Goal: Complete application form

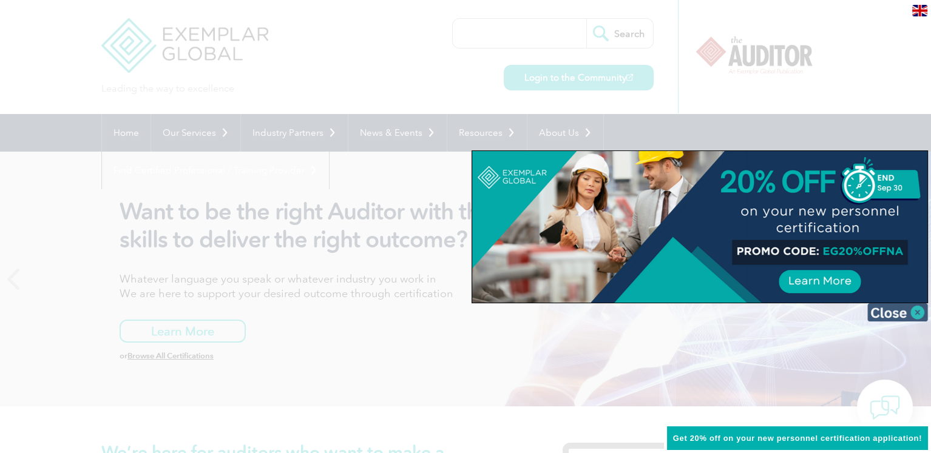
click at [887, 314] on img at bounding box center [897, 312] width 61 height 18
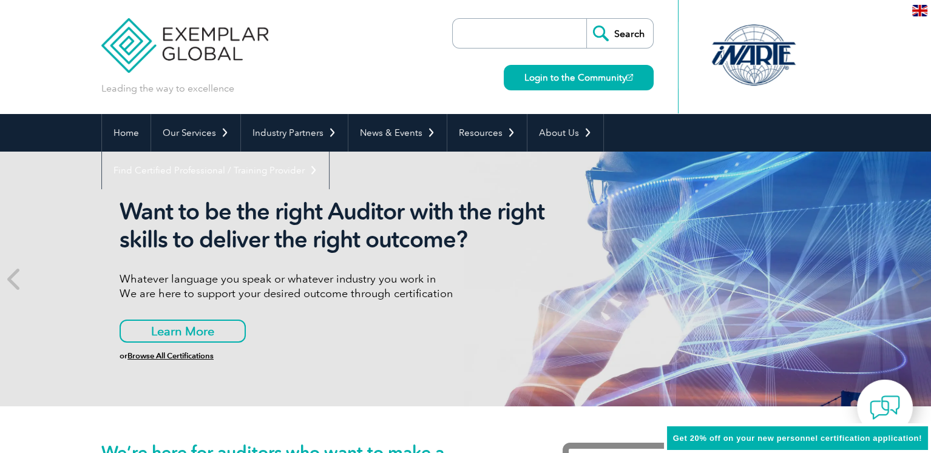
click at [913, 10] on img at bounding box center [919, 11] width 15 height 12
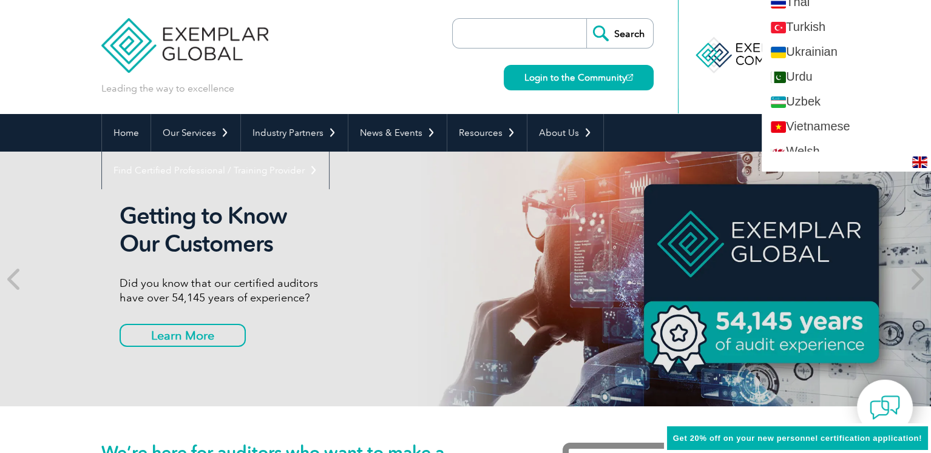
scroll to position [2367, 0]
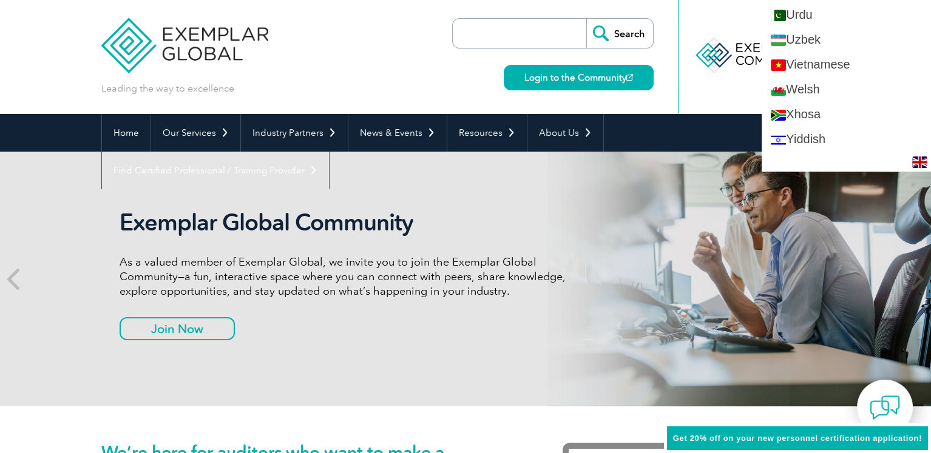
click at [458, 57] on div "Search Login to the Community" at bounding box center [553, 57] width 202 height 114
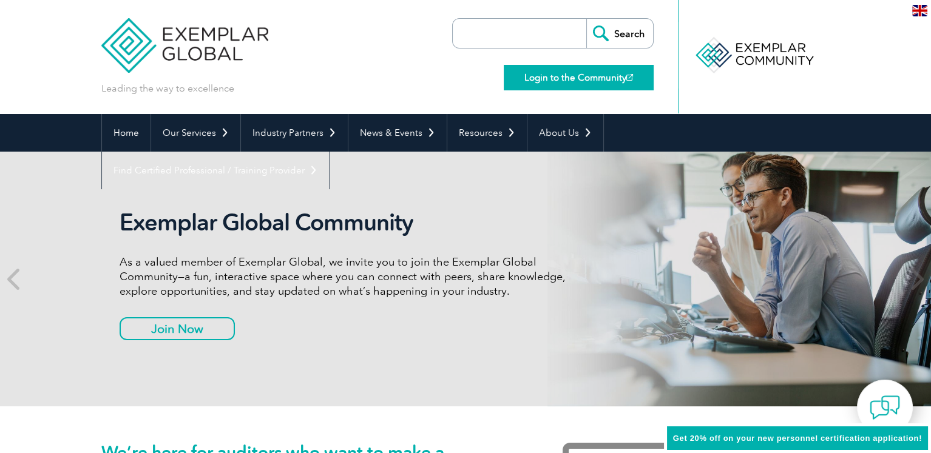
click at [575, 80] on link "Login to the Community" at bounding box center [579, 77] width 150 height 25
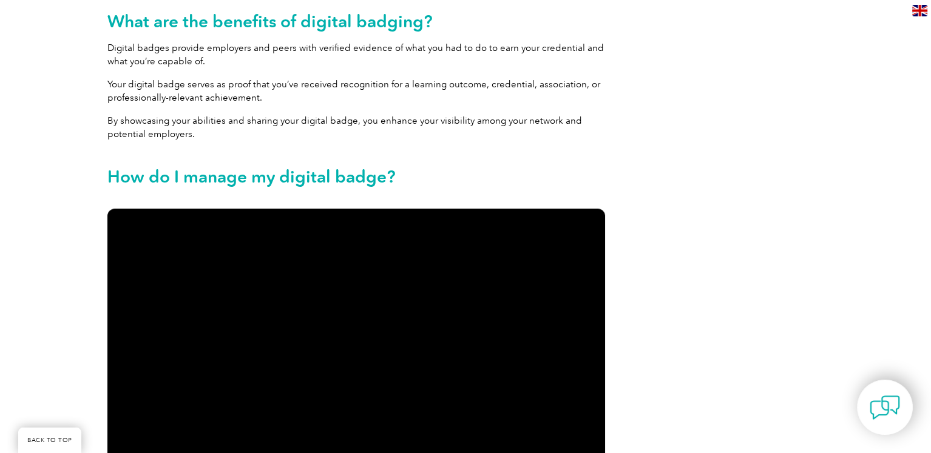
scroll to position [1080, 0]
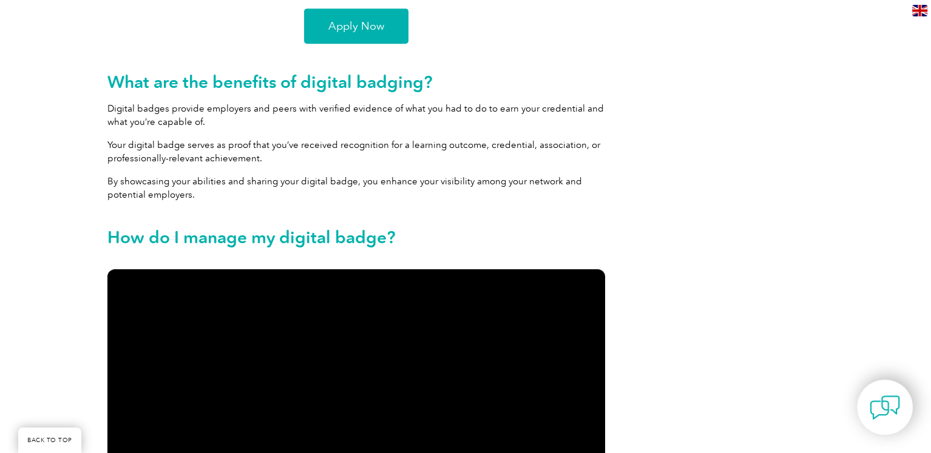
click at [373, 36] on link "Apply Now" at bounding box center [356, 25] width 104 height 35
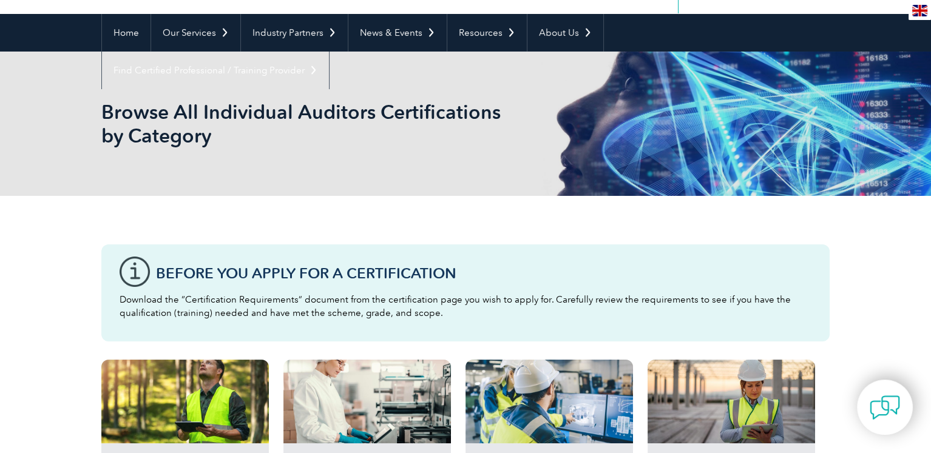
scroll to position [121, 0]
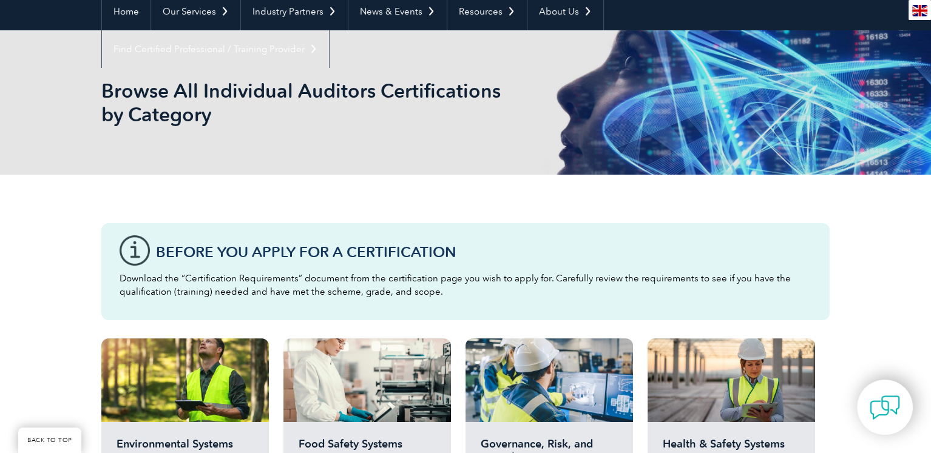
click at [342, 286] on p "Download the “Certification Requirements” document from the certification page …" at bounding box center [466, 285] width 692 height 27
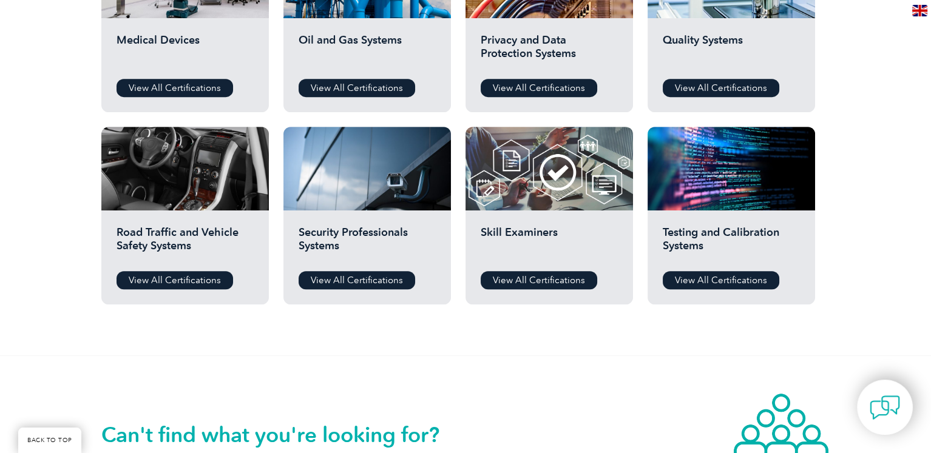
scroll to position [850, 0]
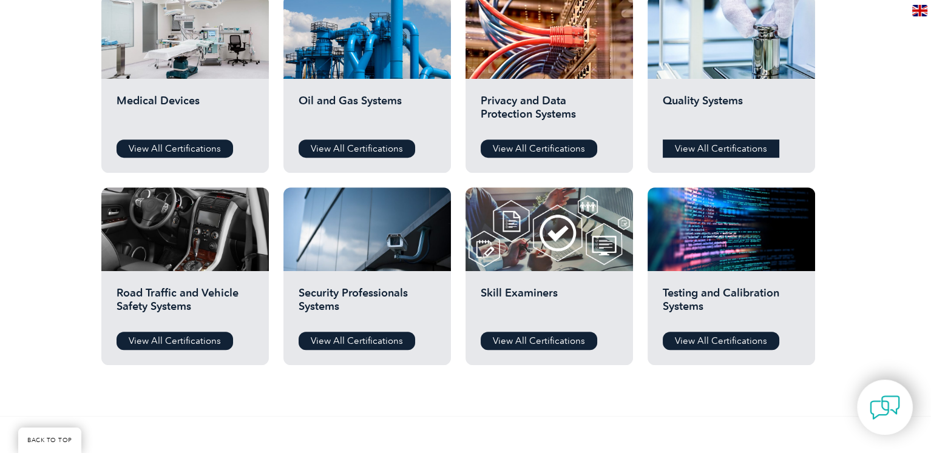
click at [722, 149] on link "View All Certifications" at bounding box center [721, 149] width 117 height 18
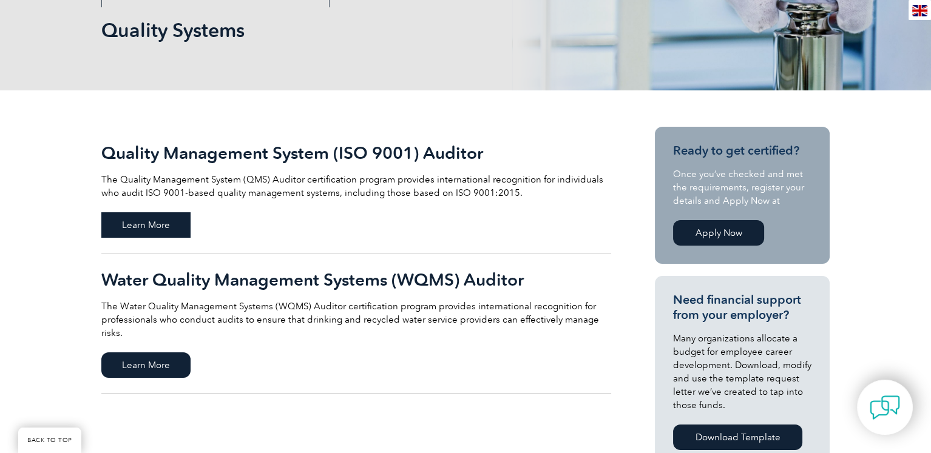
scroll to position [182, 0]
click at [173, 222] on span "Learn More" at bounding box center [145, 224] width 89 height 25
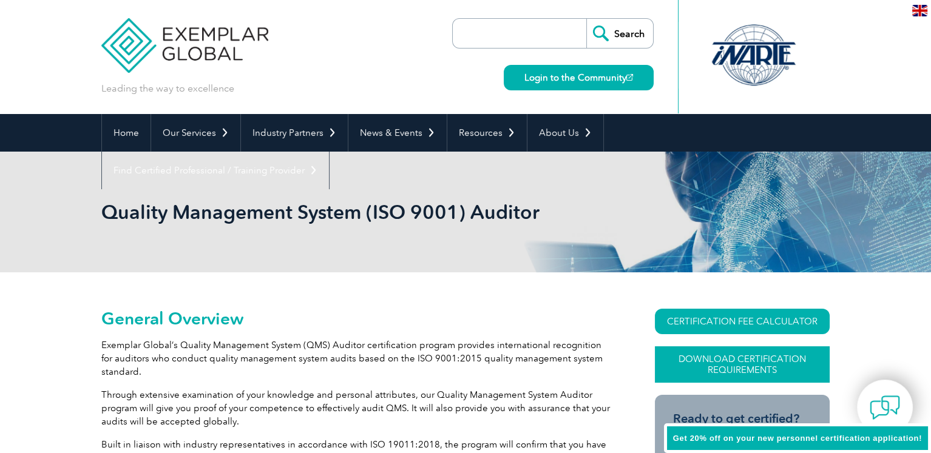
click at [766, 364] on link "Download Certification Requirements" at bounding box center [742, 365] width 175 height 36
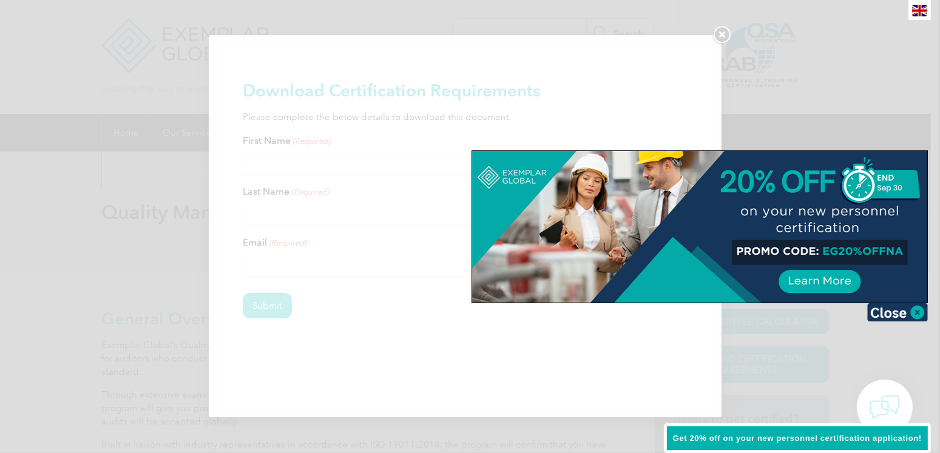
drag, startPoint x: 903, startPoint y: 249, endPoint x: 813, endPoint y: 248, distance: 89.2
click at [813, 248] on div at bounding box center [699, 227] width 455 height 152
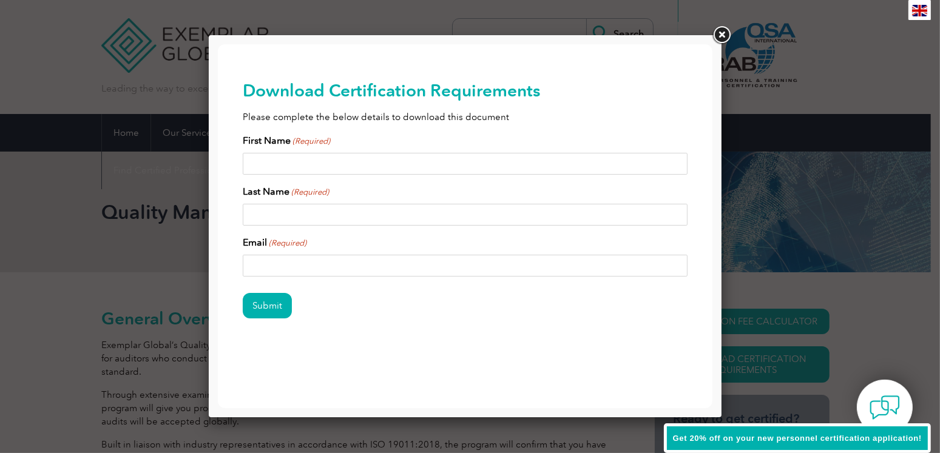
click at [339, 164] on input "First Name (Required)" at bounding box center [465, 163] width 446 height 22
type input "[PERSON_NAME]"
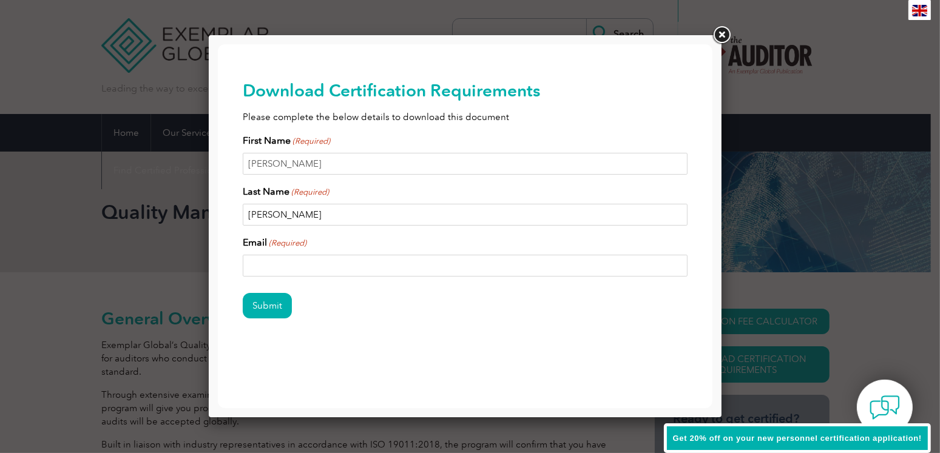
type input "[PERSON_NAME]"
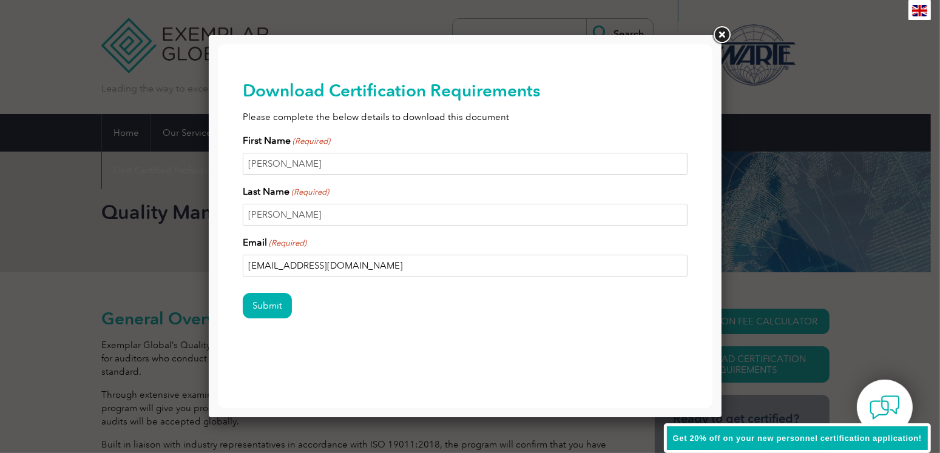
type input "[EMAIL_ADDRESS][DOMAIN_NAME]"
click at [242, 293] on input "Submit" at bounding box center [266, 305] width 49 height 25
